Goal: Information Seeking & Learning: Learn about a topic

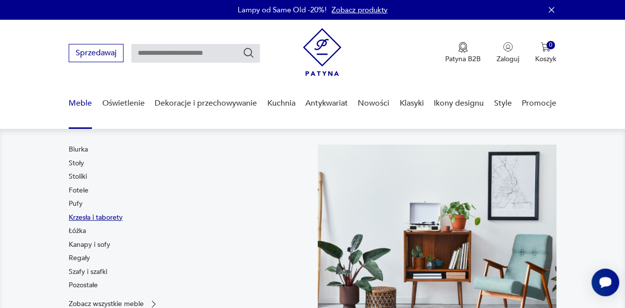
click at [95, 217] on link "Krzesła i taborety" at bounding box center [96, 218] width 54 height 10
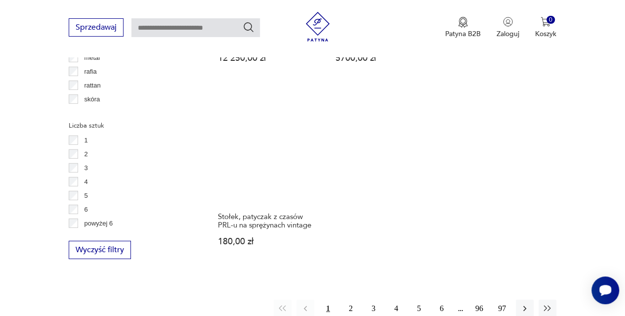
scroll to position [1393, 0]
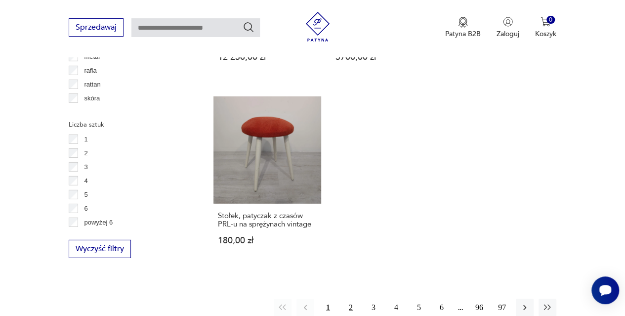
click at [352, 298] on button "2" at bounding box center [351, 307] width 18 height 18
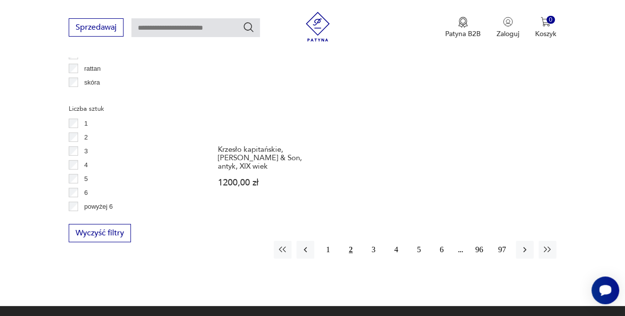
scroll to position [1414, 0]
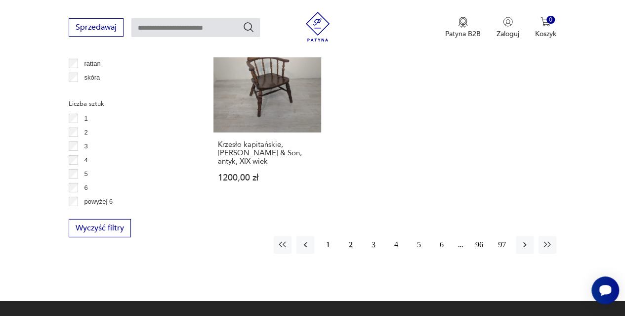
click at [375, 236] on button "3" at bounding box center [374, 245] width 18 height 18
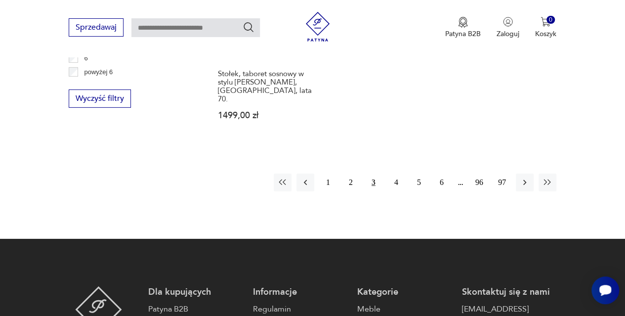
scroll to position [1543, 0]
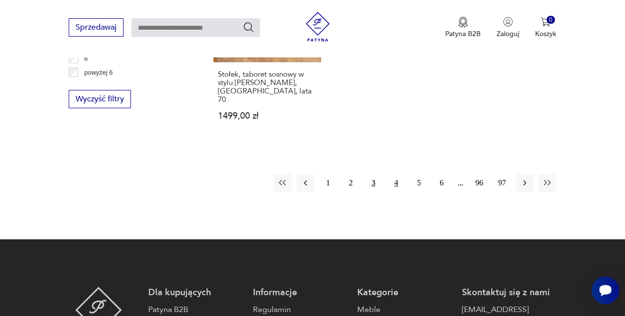
click at [398, 174] on button "4" at bounding box center [396, 183] width 18 height 18
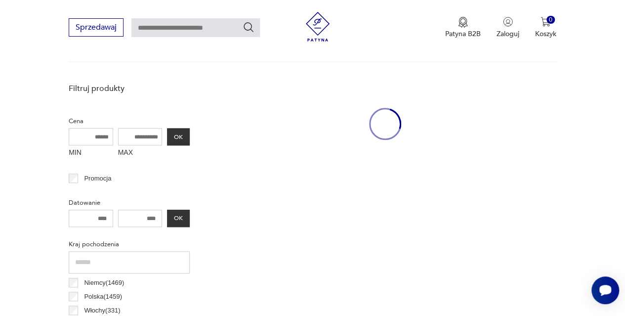
scroll to position [262, 0]
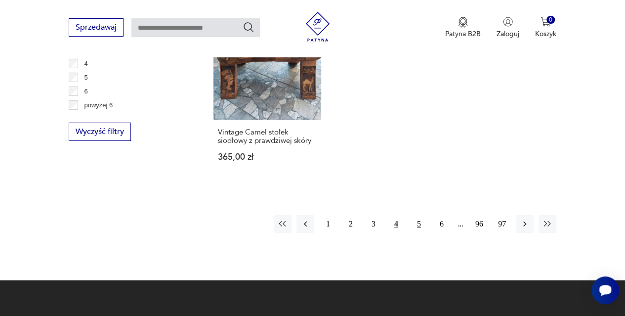
click at [417, 215] on button "5" at bounding box center [419, 224] width 18 height 18
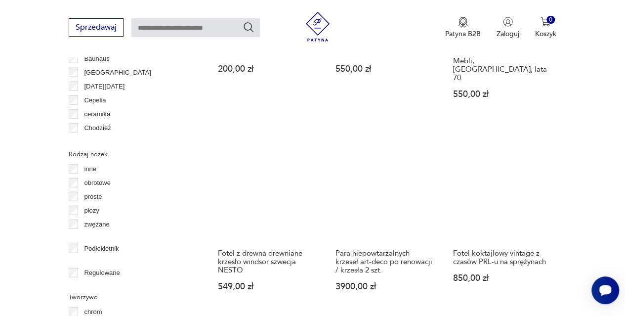
scroll to position [1363, 0]
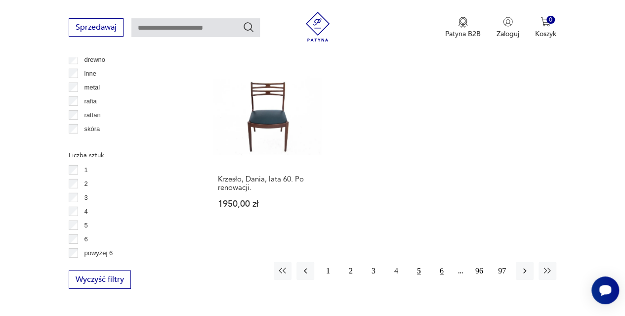
click at [437, 262] on button "6" at bounding box center [442, 271] width 18 height 18
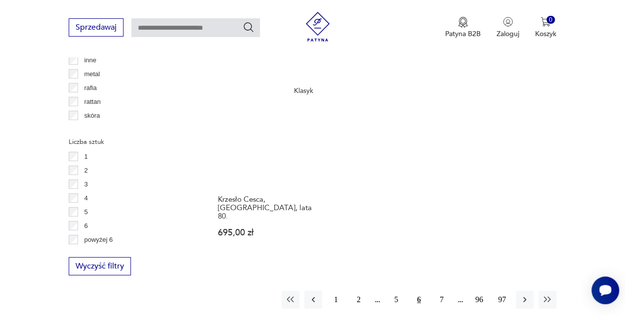
scroll to position [1378, 0]
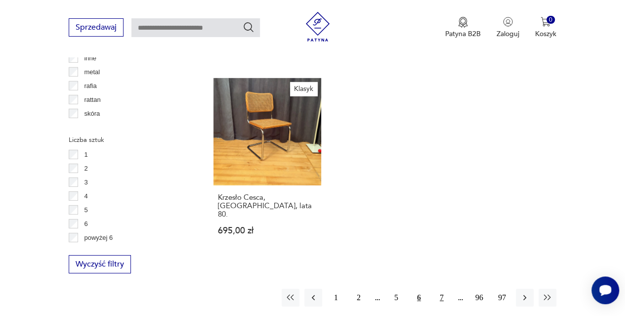
click at [436, 289] on button "7" at bounding box center [442, 298] width 18 height 18
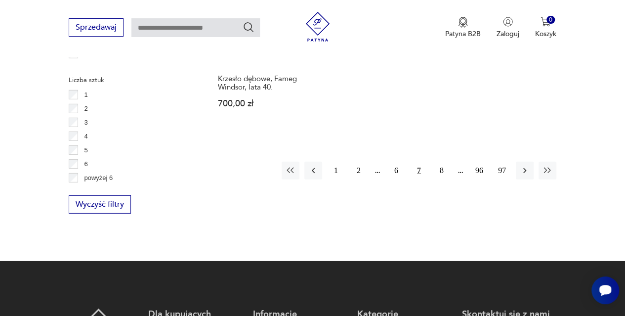
scroll to position [1493, 0]
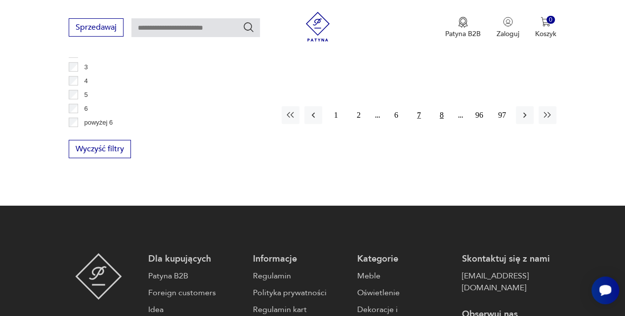
click at [441, 111] on button "8" at bounding box center [442, 115] width 18 height 18
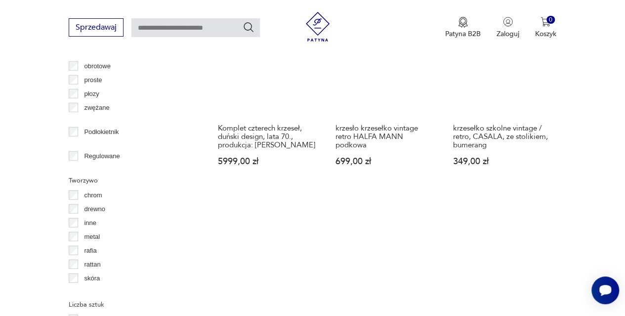
scroll to position [1374, 0]
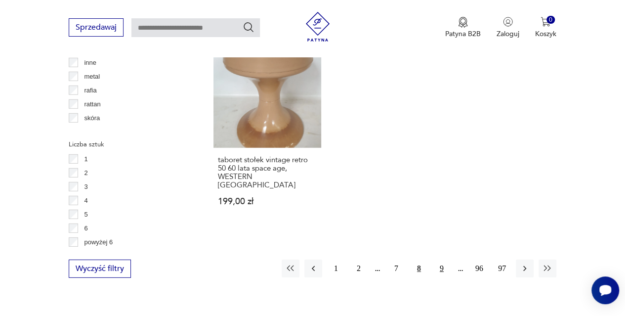
click at [440, 259] on button "9" at bounding box center [442, 268] width 18 height 18
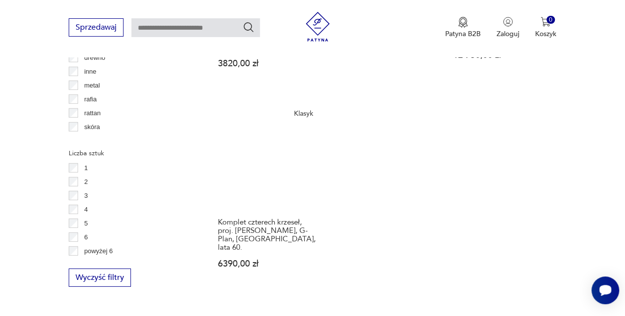
scroll to position [1365, 0]
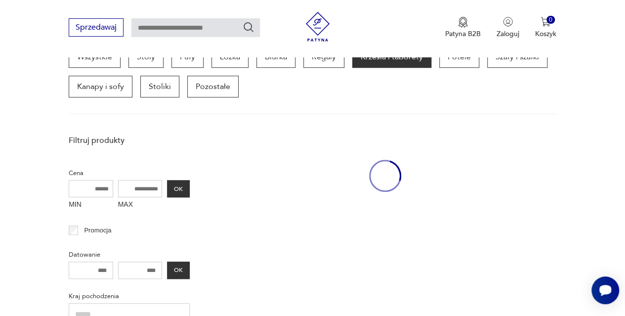
scroll to position [262, 0]
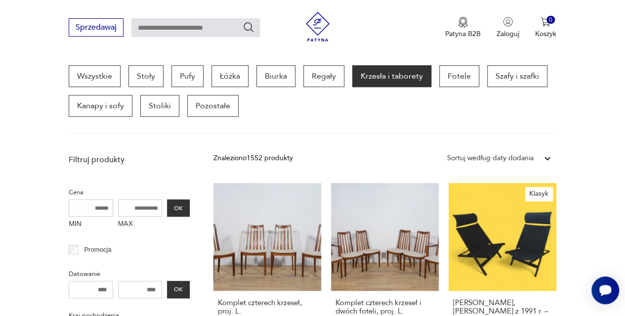
drag, startPoint x: 443, startPoint y: 282, endPoint x: 442, endPoint y: 272, distance: 9.4
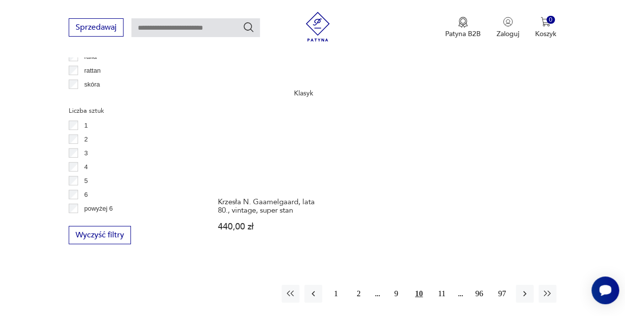
scroll to position [1428, 0]
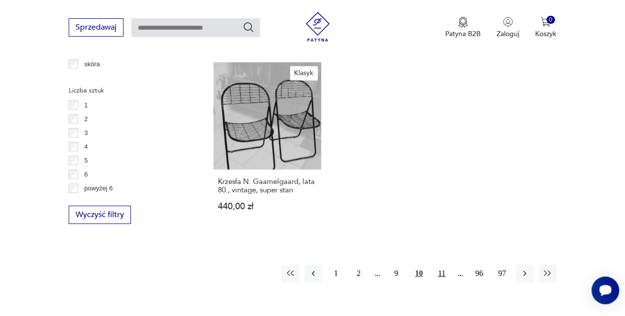
click at [440, 264] on button "11" at bounding box center [442, 273] width 18 height 18
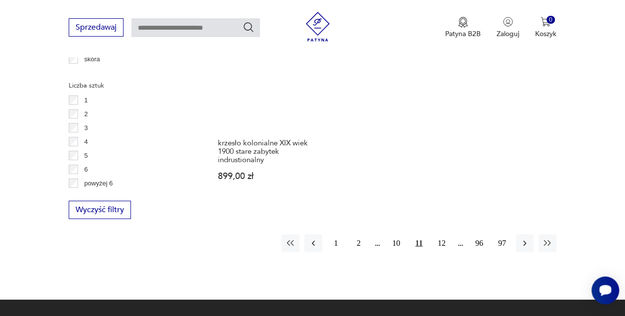
scroll to position [1433, 0]
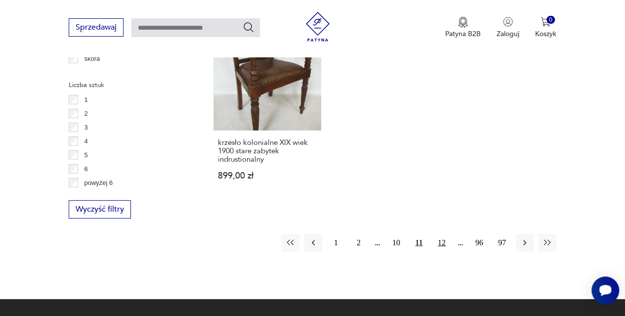
click at [442, 234] on button "12" at bounding box center [442, 243] width 18 height 18
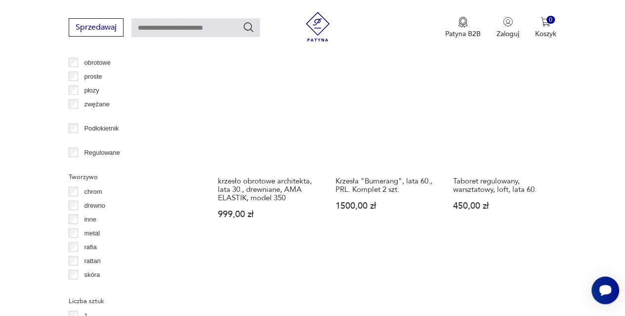
scroll to position [1435, 0]
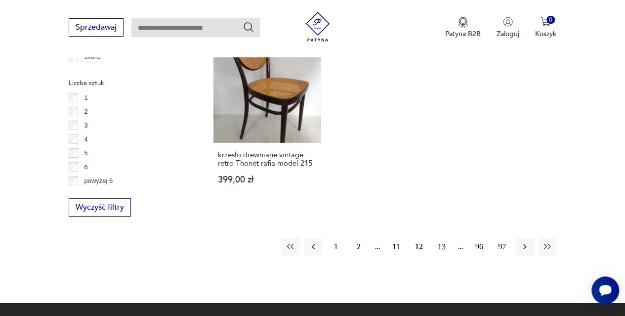
click at [442, 238] on button "13" at bounding box center [442, 247] width 18 height 18
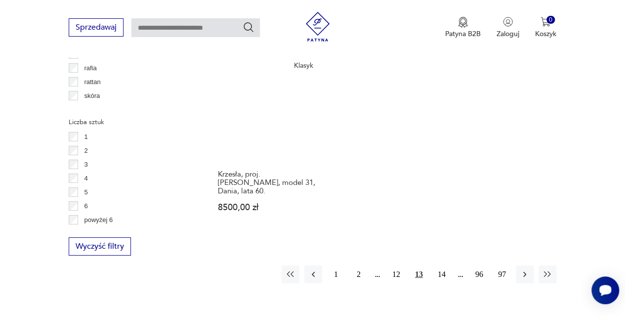
scroll to position [1474, 0]
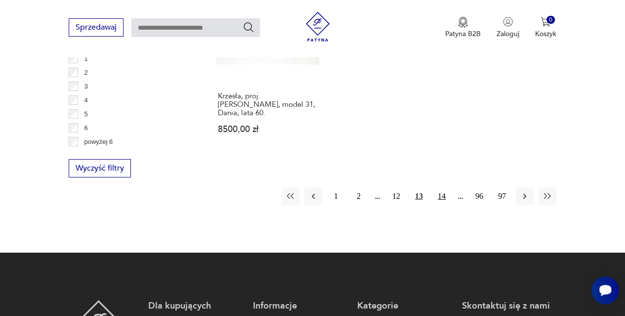
click at [443, 187] on button "14" at bounding box center [442, 196] width 18 height 18
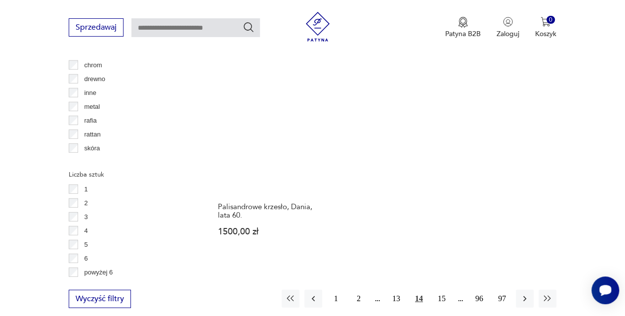
scroll to position [1392, 0]
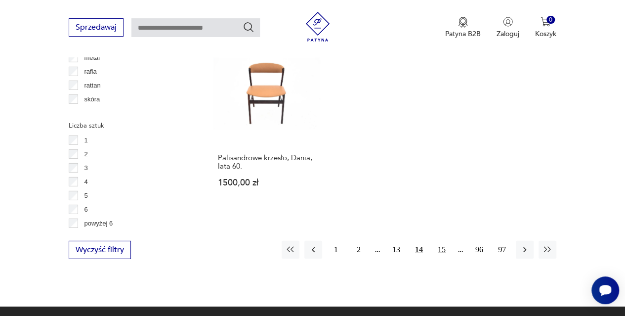
click at [442, 241] on button "15" at bounding box center [442, 250] width 18 height 18
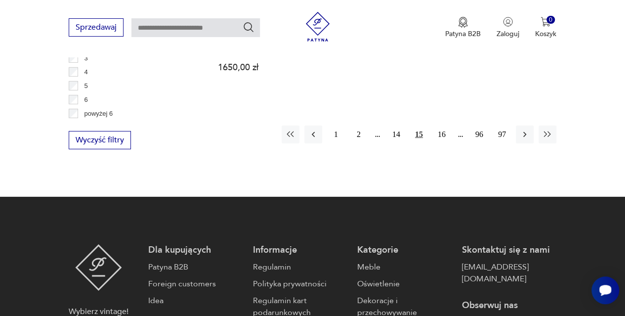
scroll to position [1516, 0]
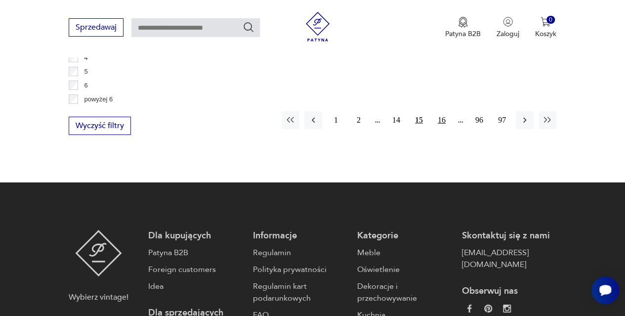
click at [443, 111] on button "16" at bounding box center [442, 120] width 18 height 18
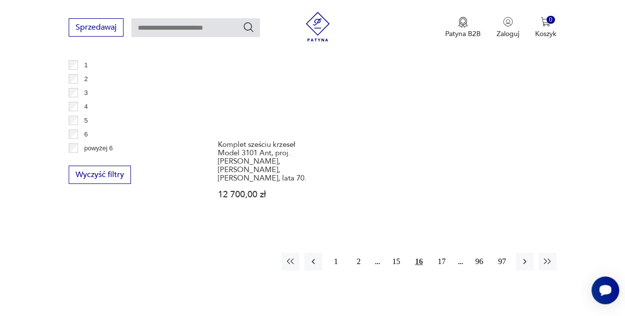
scroll to position [1469, 0]
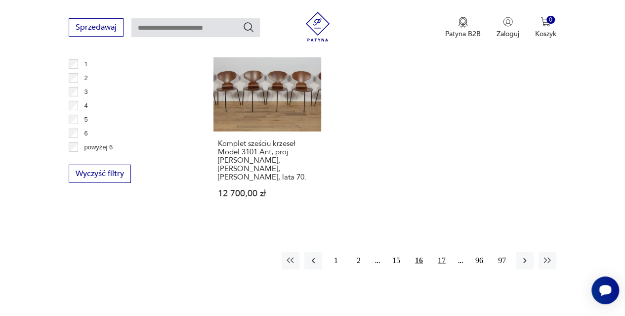
click at [442, 252] on button "17" at bounding box center [442, 261] width 18 height 18
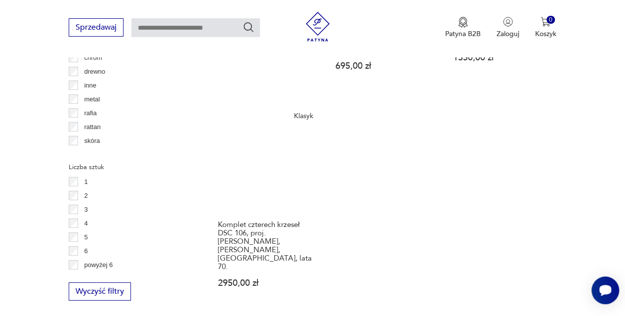
scroll to position [1351, 0]
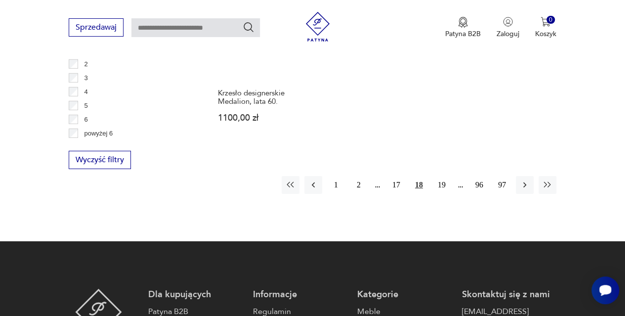
scroll to position [1502, 0]
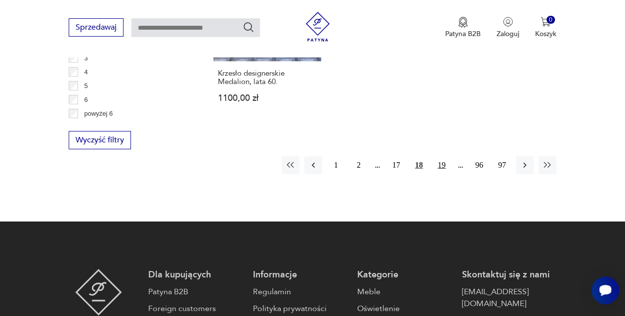
click at [440, 163] on button "19" at bounding box center [442, 165] width 18 height 18
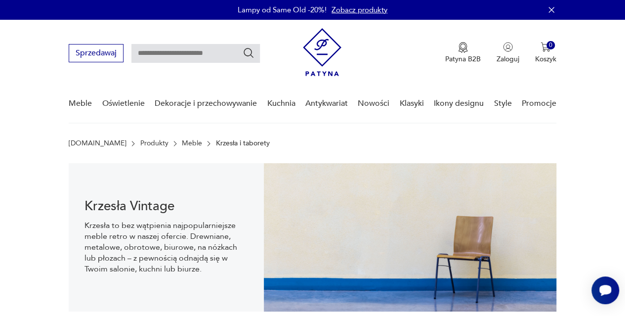
click at [440, 163] on img at bounding box center [410, 237] width 293 height 148
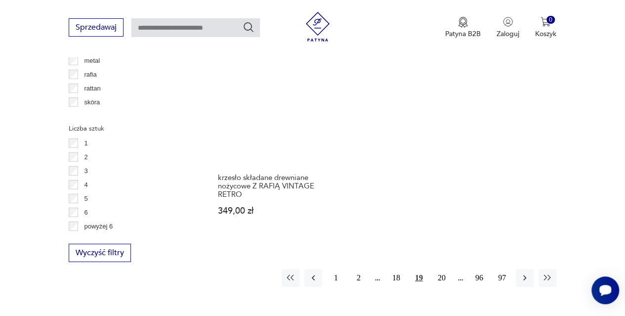
scroll to position [1409, 0]
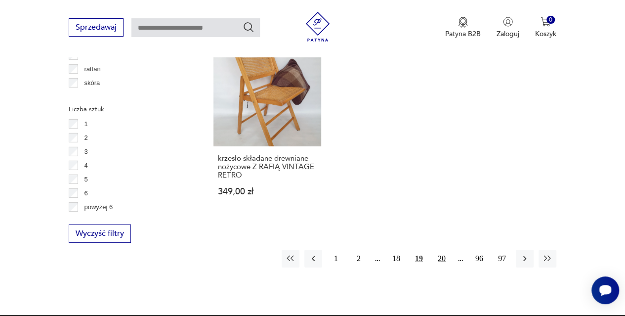
click at [443, 250] on button "20" at bounding box center [442, 259] width 18 height 18
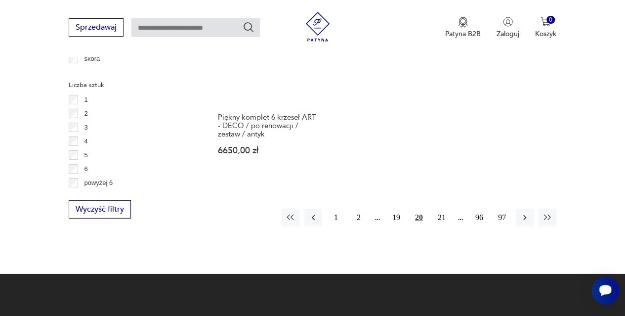
scroll to position [1434, 0]
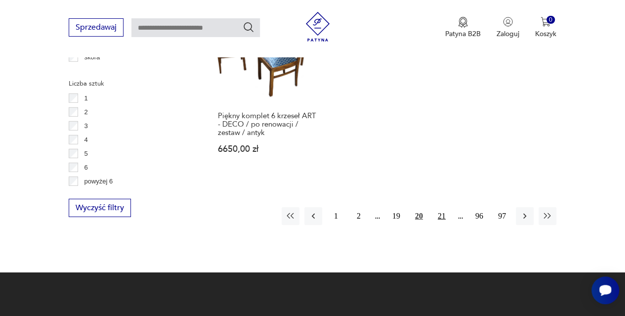
click at [440, 207] on button "21" at bounding box center [442, 216] width 18 height 18
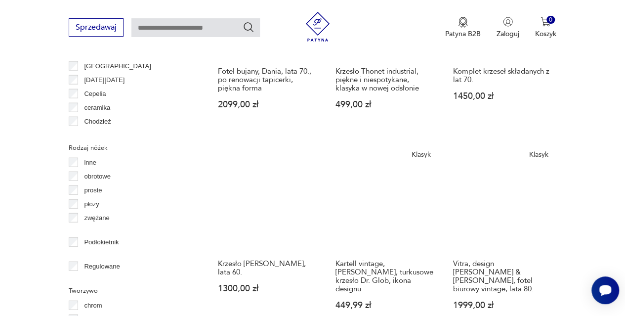
scroll to position [1356, 0]
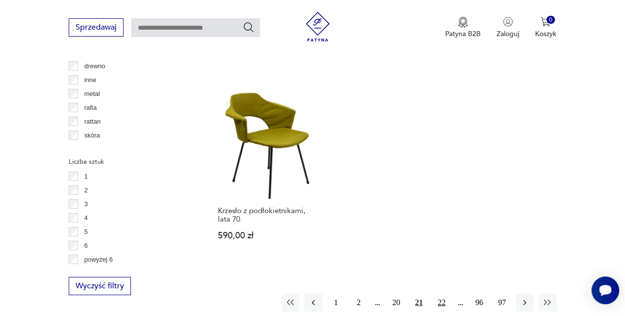
click at [439, 294] on button "22" at bounding box center [442, 303] width 18 height 18
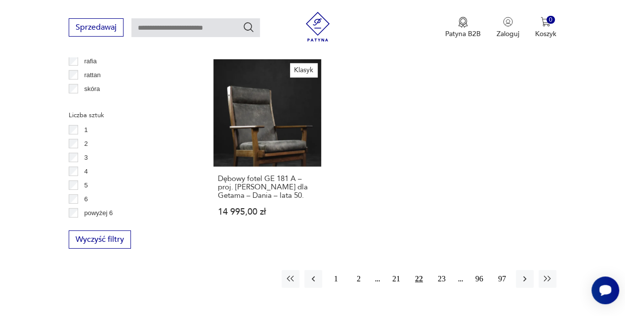
scroll to position [1415, 0]
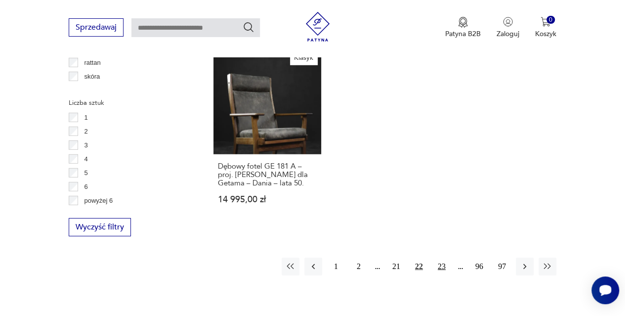
click at [440, 257] on button "23" at bounding box center [442, 266] width 18 height 18
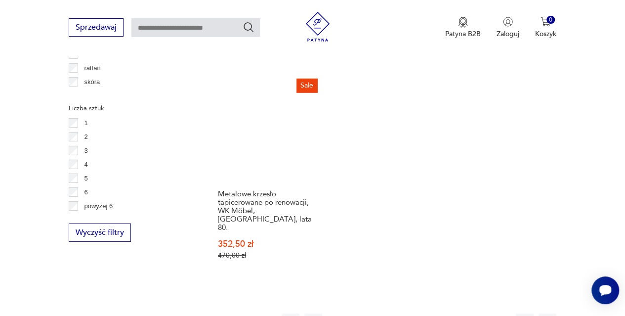
scroll to position [1414, 0]
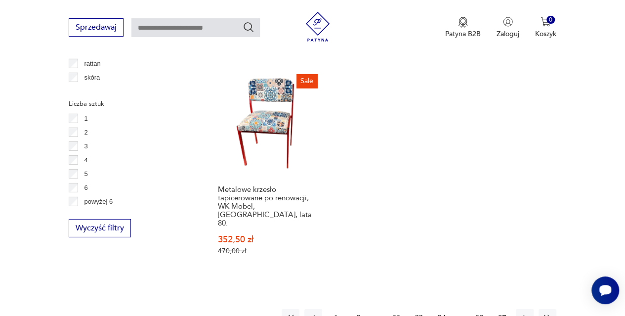
click at [442, 309] on button "24" at bounding box center [442, 318] width 18 height 18
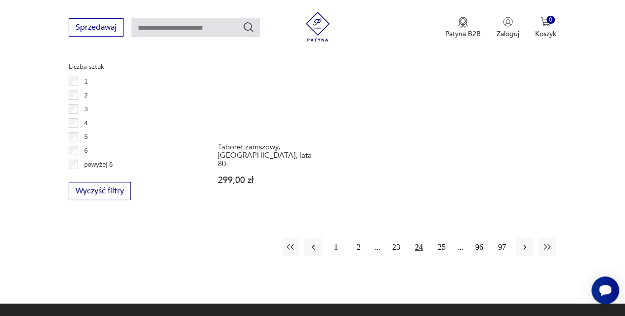
scroll to position [1452, 0]
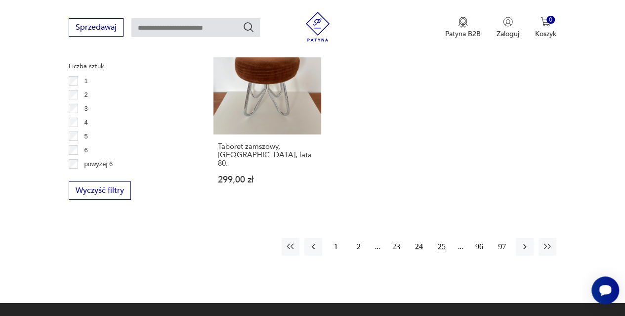
click at [444, 238] on button "25" at bounding box center [442, 247] width 18 height 18
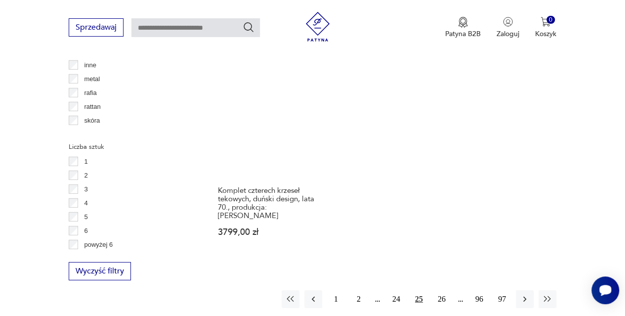
scroll to position [1372, 0]
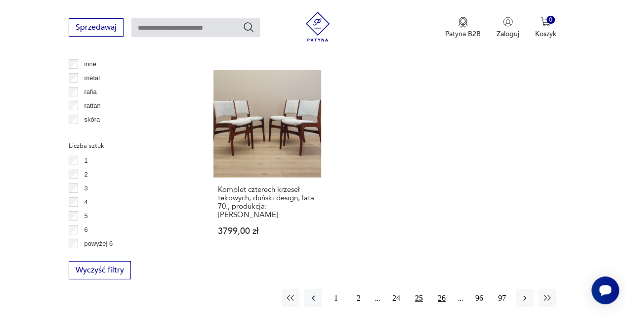
click at [443, 289] on button "26" at bounding box center [442, 298] width 18 height 18
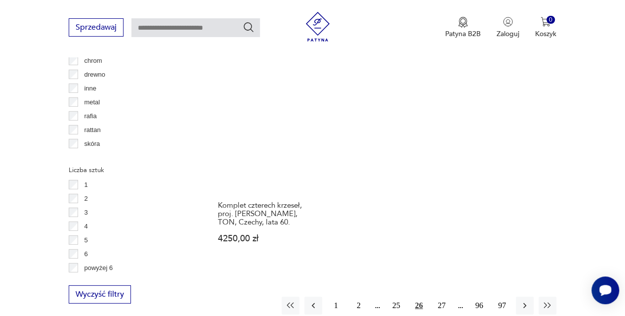
scroll to position [1397, 0]
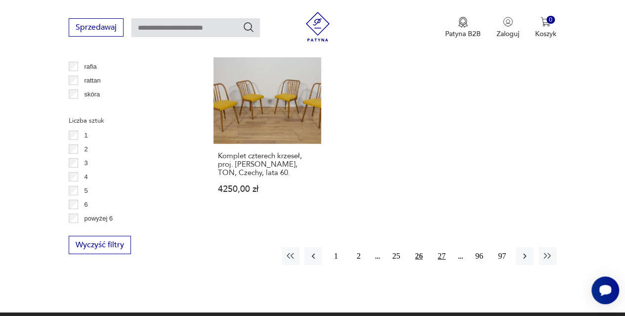
click at [441, 247] on button "27" at bounding box center [442, 256] width 18 height 18
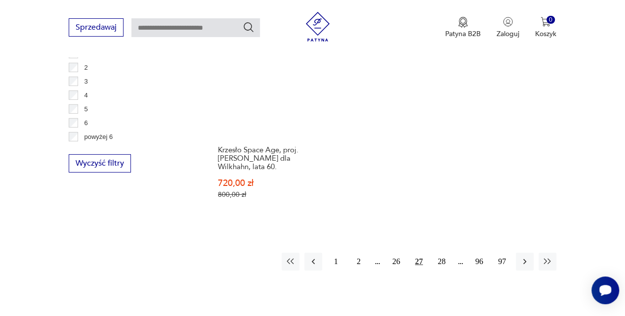
scroll to position [1480, 0]
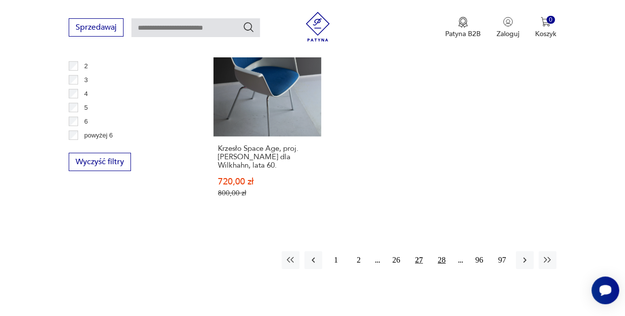
click at [440, 251] on button "28" at bounding box center [442, 260] width 18 height 18
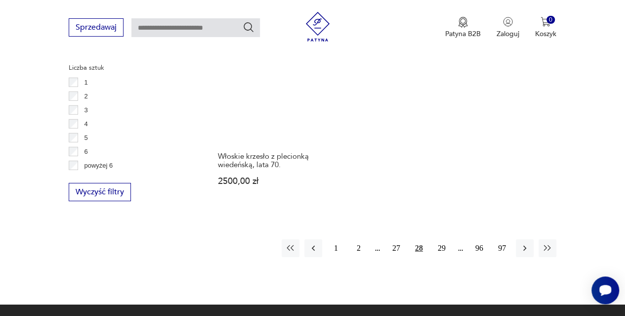
scroll to position [1483, 0]
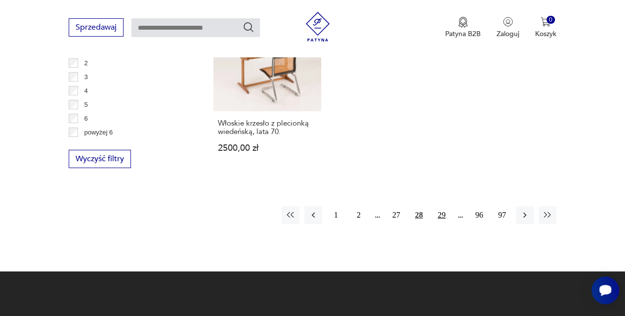
click at [443, 206] on button "29" at bounding box center [442, 215] width 18 height 18
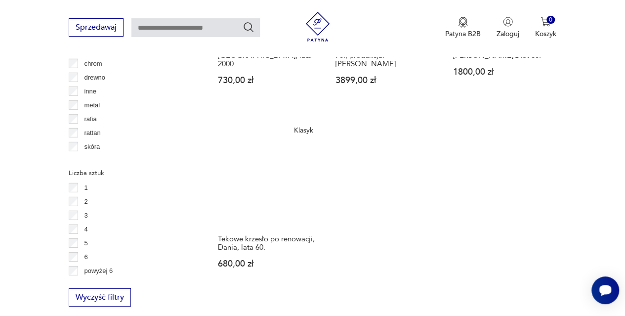
scroll to position [1383, 0]
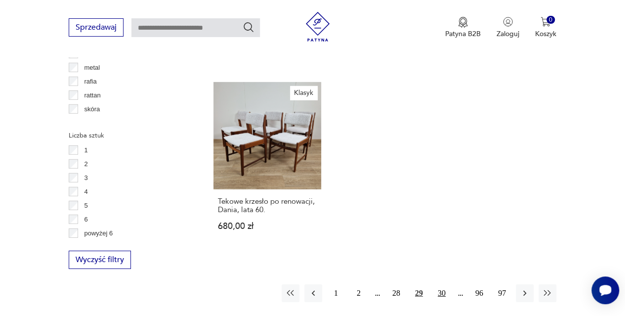
click at [442, 284] on button "30" at bounding box center [442, 293] width 18 height 18
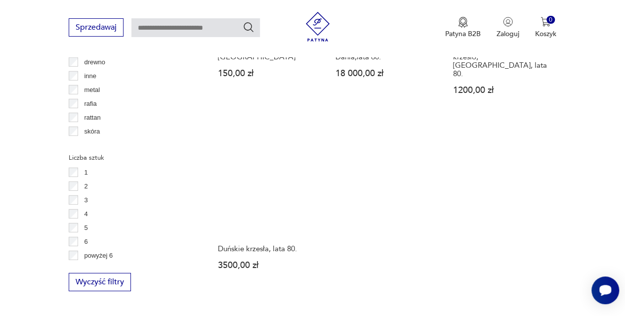
scroll to position [1361, 0]
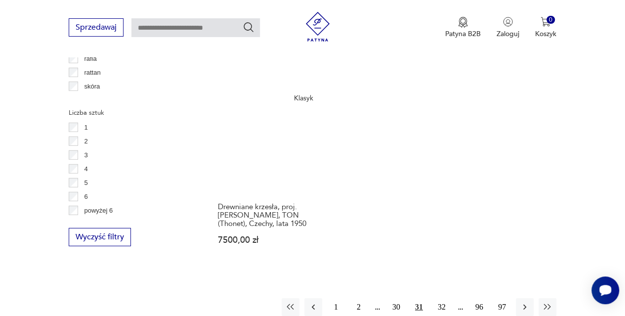
scroll to position [1406, 0]
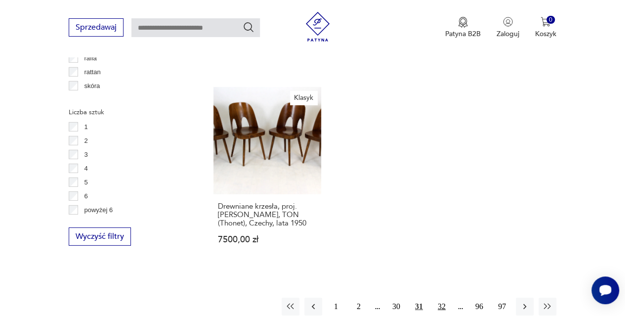
click at [438, 297] on button "32" at bounding box center [442, 306] width 18 height 18
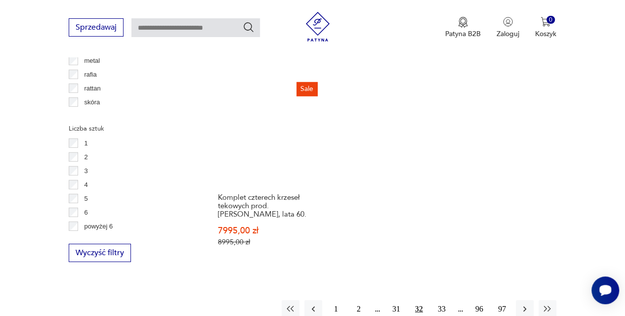
scroll to position [1390, 0]
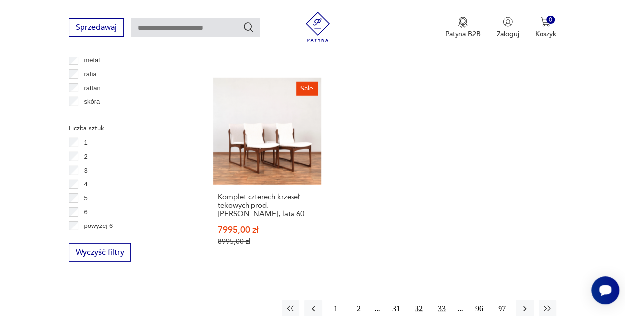
click at [438, 299] on button "33" at bounding box center [442, 308] width 18 height 18
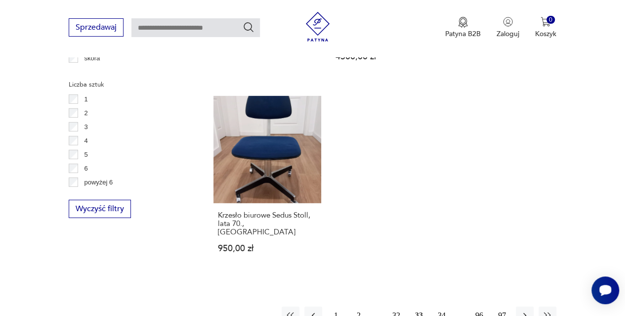
scroll to position [1434, 0]
click at [444, 306] on button "34" at bounding box center [442, 315] width 18 height 18
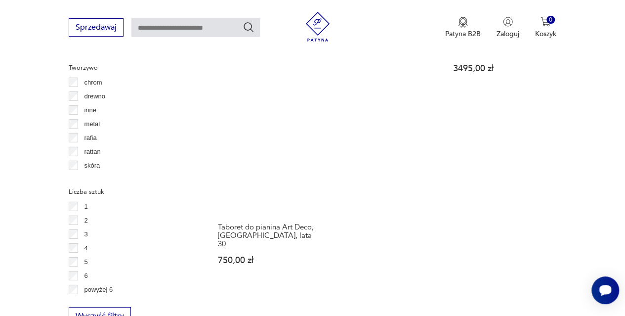
scroll to position [1327, 0]
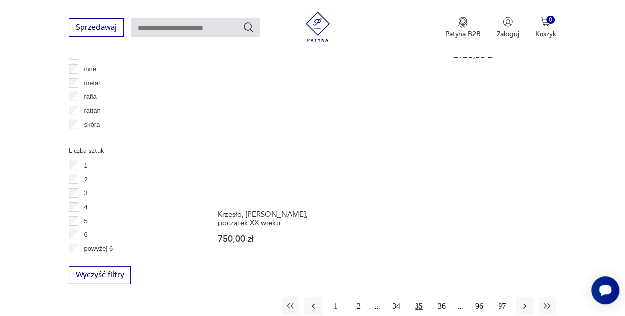
scroll to position [1378, 0]
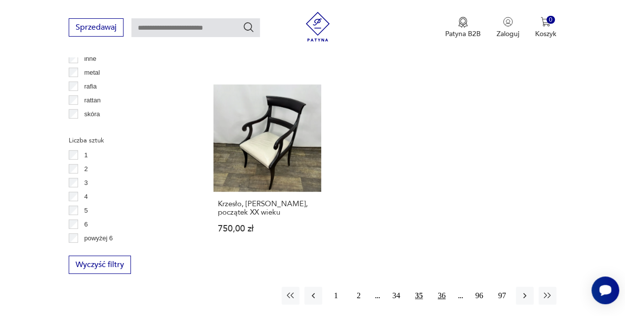
click at [444, 287] on button "36" at bounding box center [442, 296] width 18 height 18
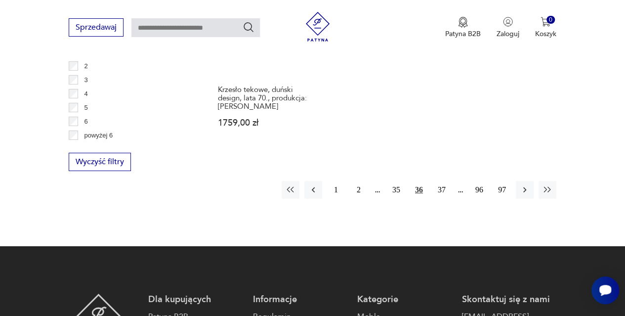
scroll to position [1481, 0]
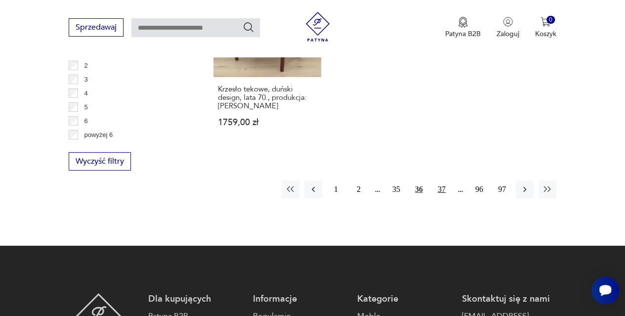
click at [443, 180] on button "37" at bounding box center [442, 189] width 18 height 18
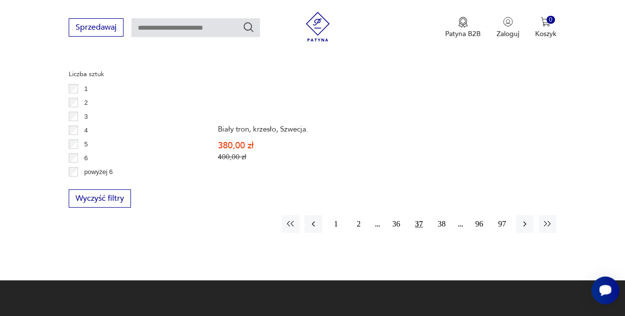
scroll to position [1446, 0]
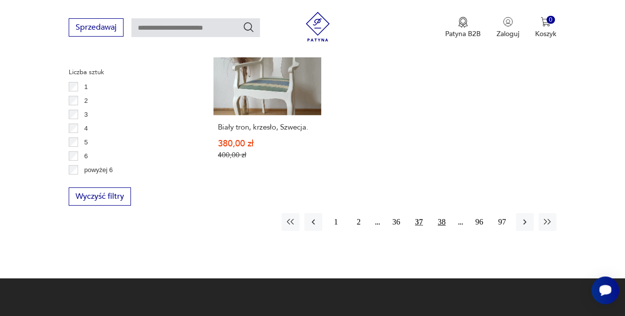
click at [448, 213] on button "38" at bounding box center [442, 222] width 18 height 18
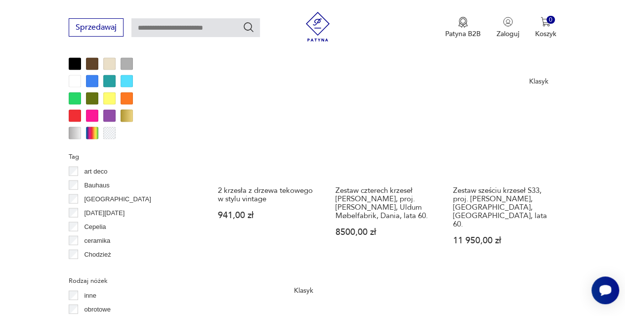
scroll to position [971, 0]
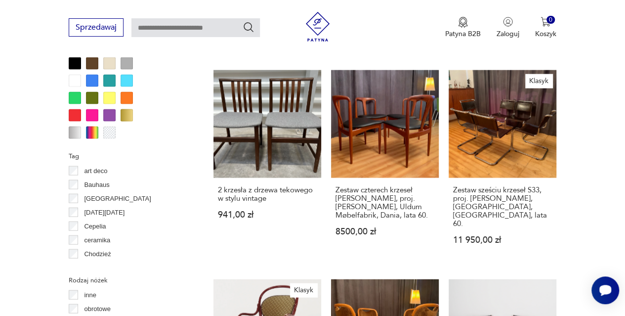
click at [448, 197] on div "Sale Krzesła drewniane, komplet 3 szt. 280,00 zł 300,00 zł Sale Białe krzesła, …" at bounding box center [384, 69] width 343 height 1190
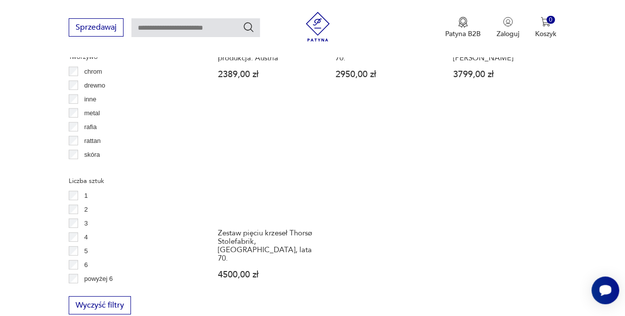
scroll to position [1348, 0]
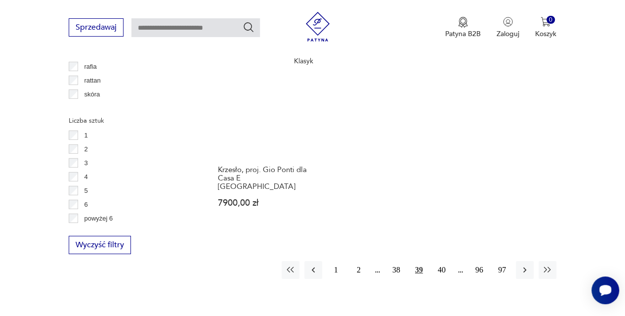
scroll to position [1407, 0]
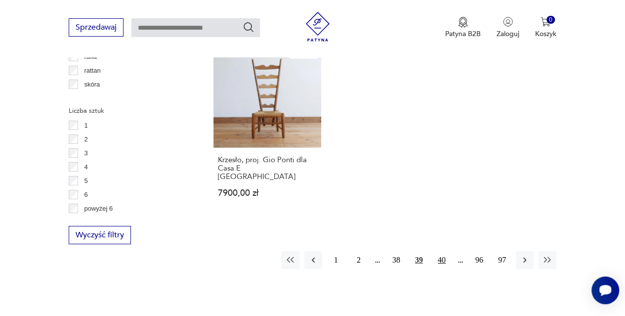
click at [448, 251] on button "40" at bounding box center [442, 260] width 18 height 18
click at [443, 251] on button "41" at bounding box center [442, 260] width 18 height 18
